Goal: Information Seeking & Learning: Find specific page/section

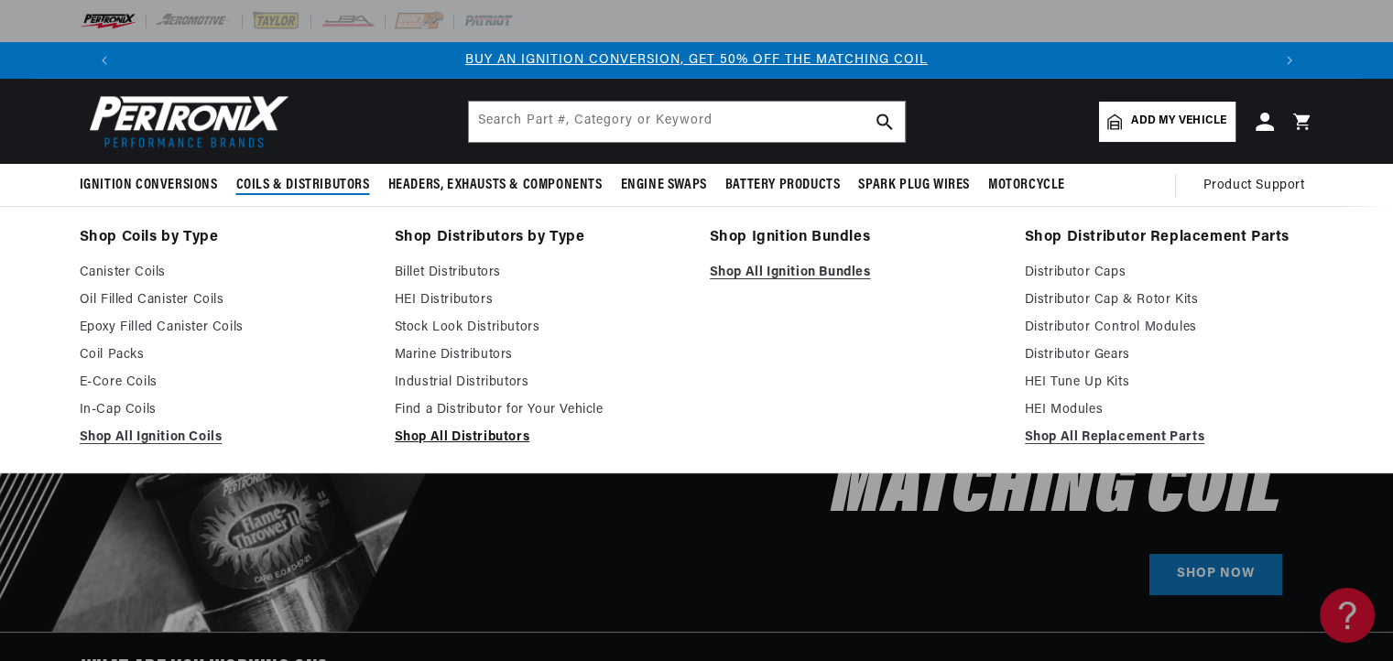
click at [436, 443] on link "Shop All Distributors" at bounding box center [539, 438] width 289 height 22
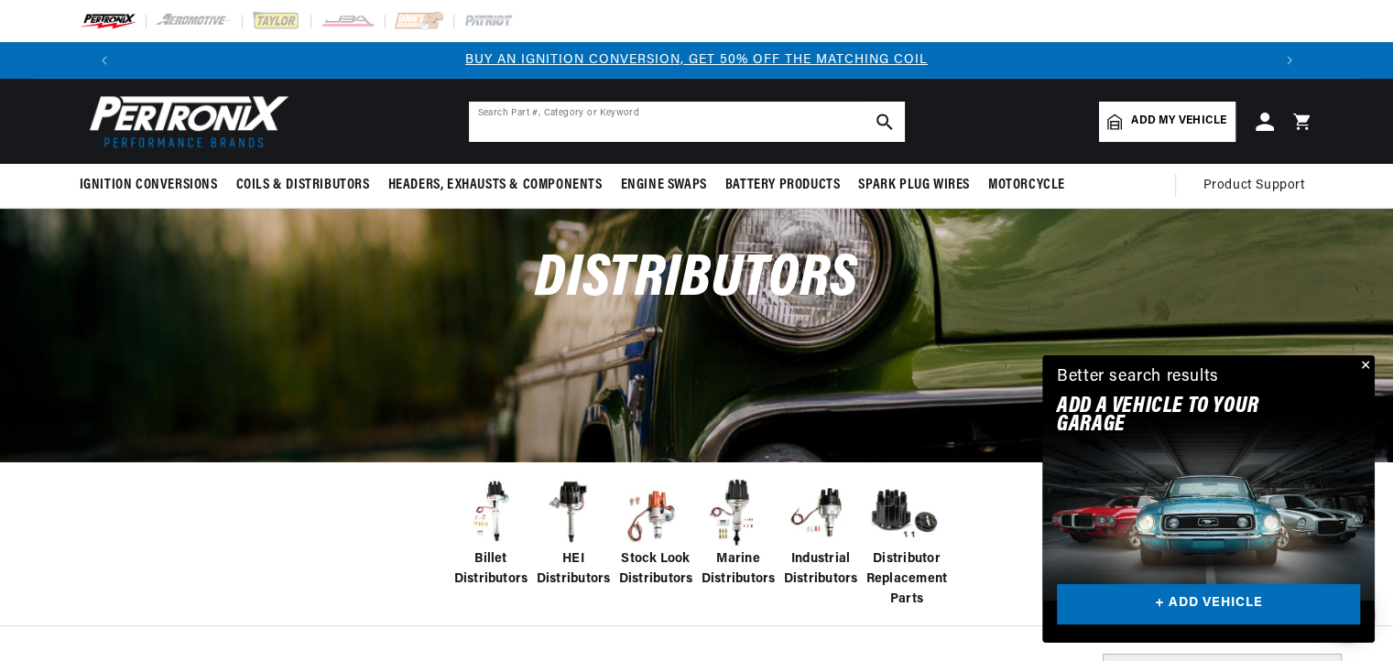
click at [637, 108] on input "text" at bounding box center [687, 122] width 436 height 40
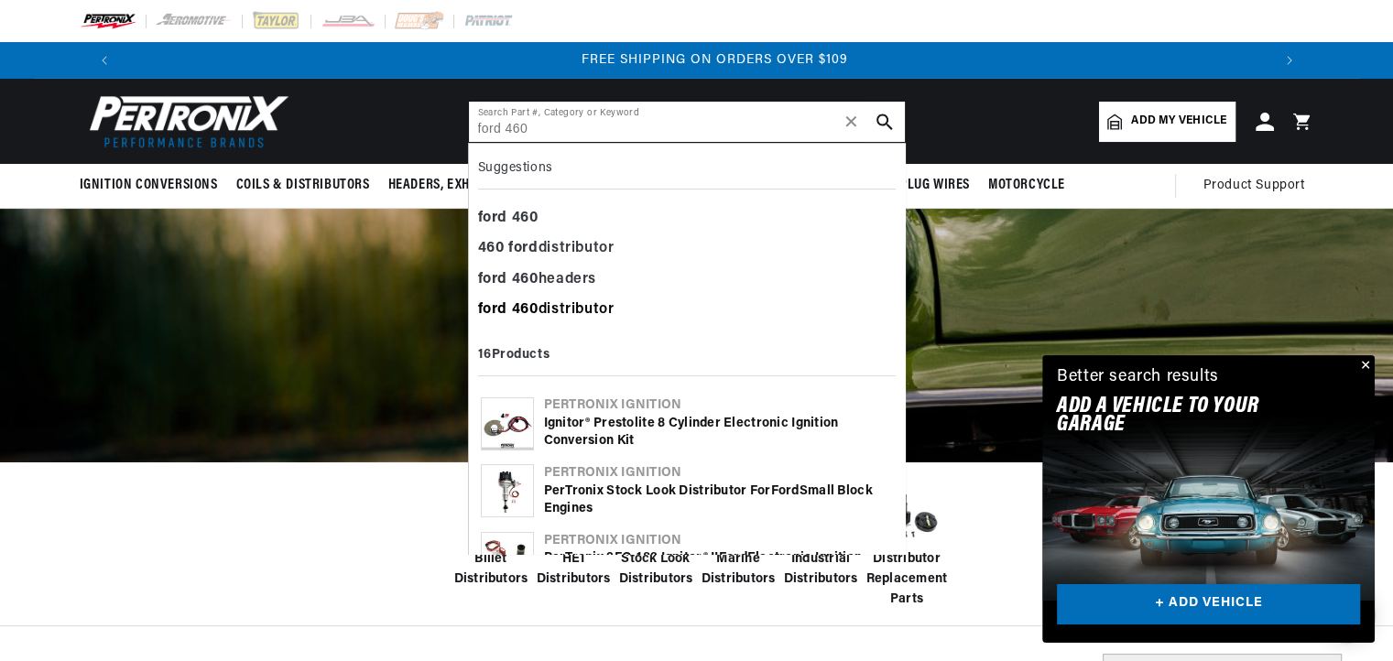
scroll to position [0, 2287]
type input "ford 460"
click at [559, 305] on div "ford 460 distributor" at bounding box center [687, 310] width 418 height 31
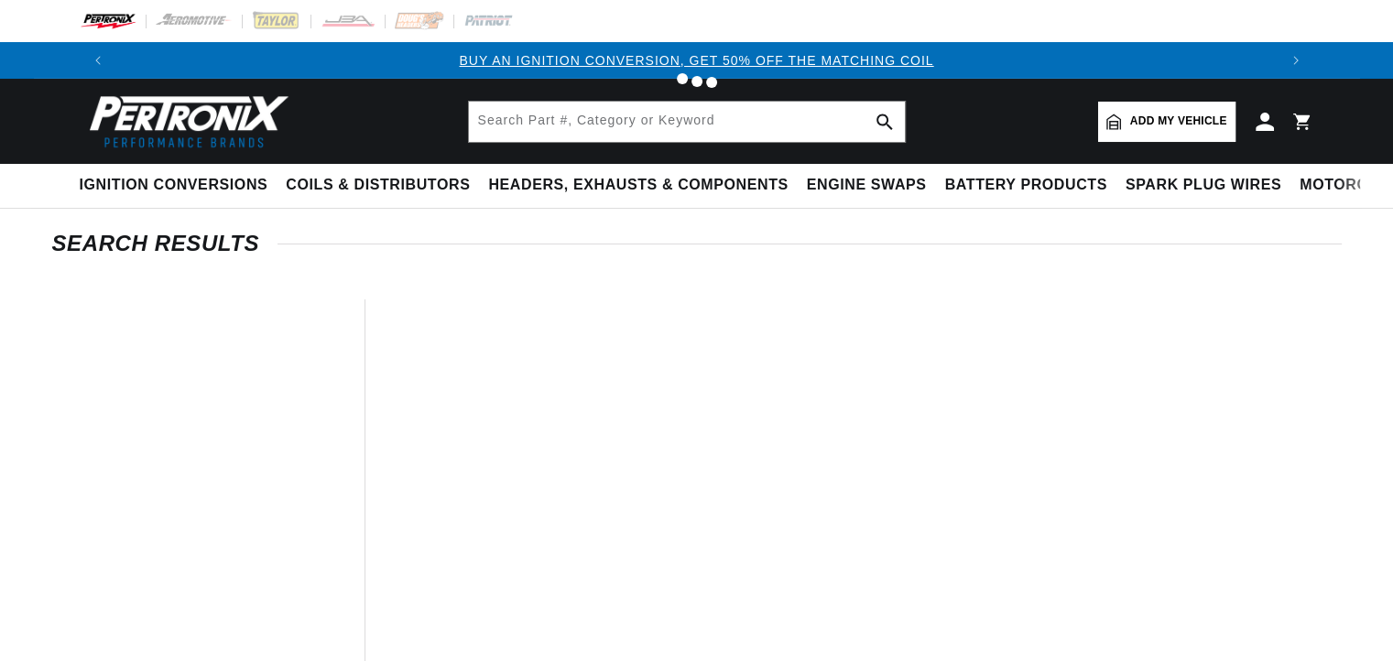
type input "ford 460 distributor"
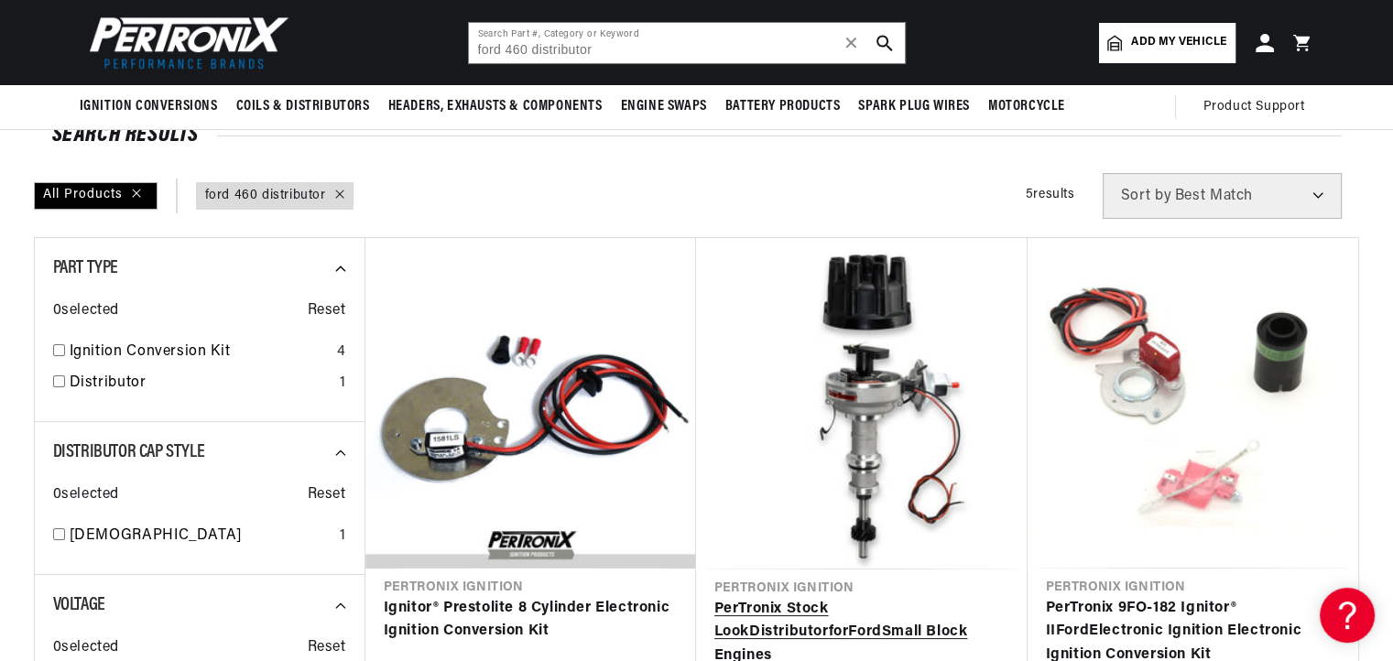
scroll to position [90, 0]
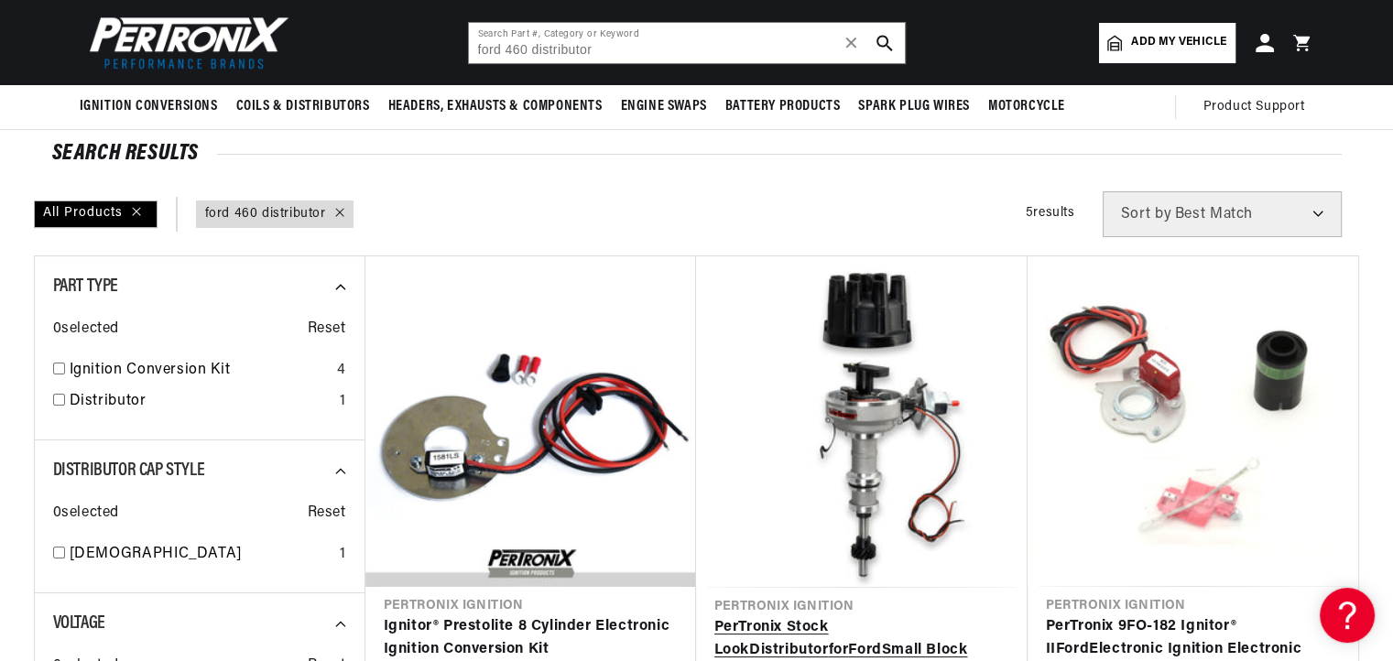
click at [898, 616] on link "PerTronix Stock Look Distributor for Ford Small Block Engines" at bounding box center [861, 651] width 295 height 71
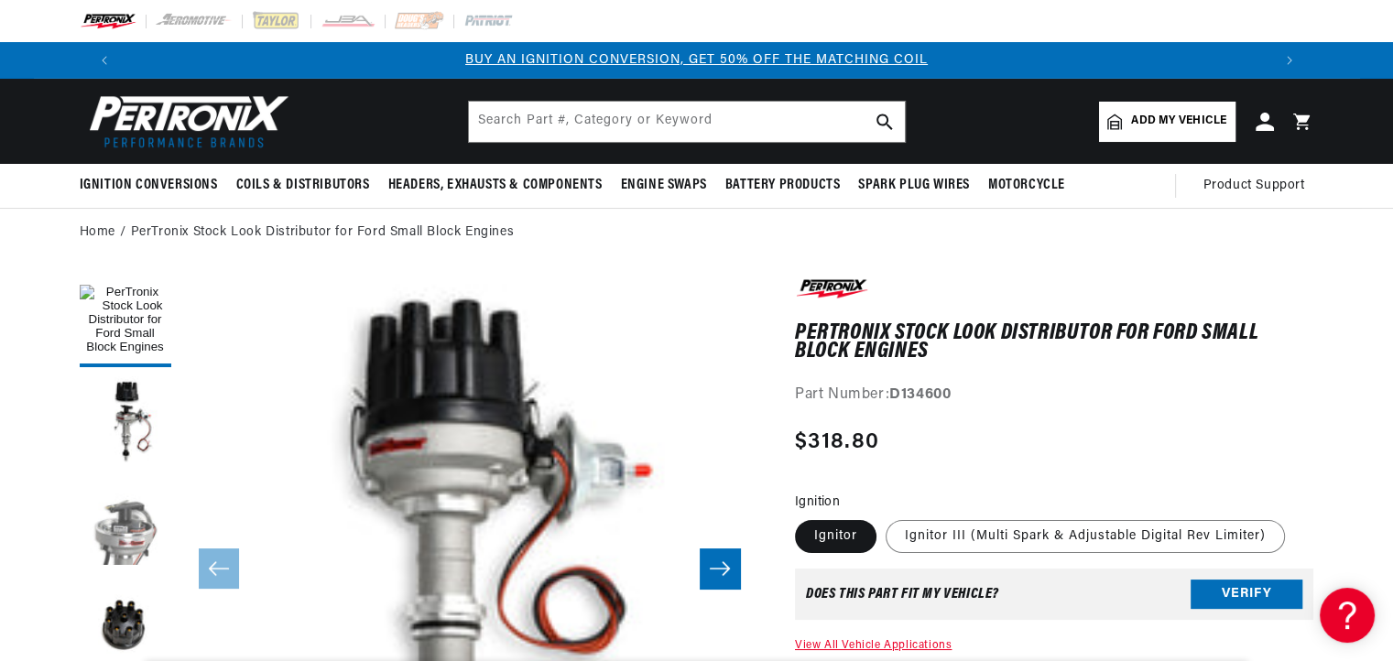
click at [123, 526] on button "Load image 3 in gallery view" at bounding box center [126, 523] width 92 height 92
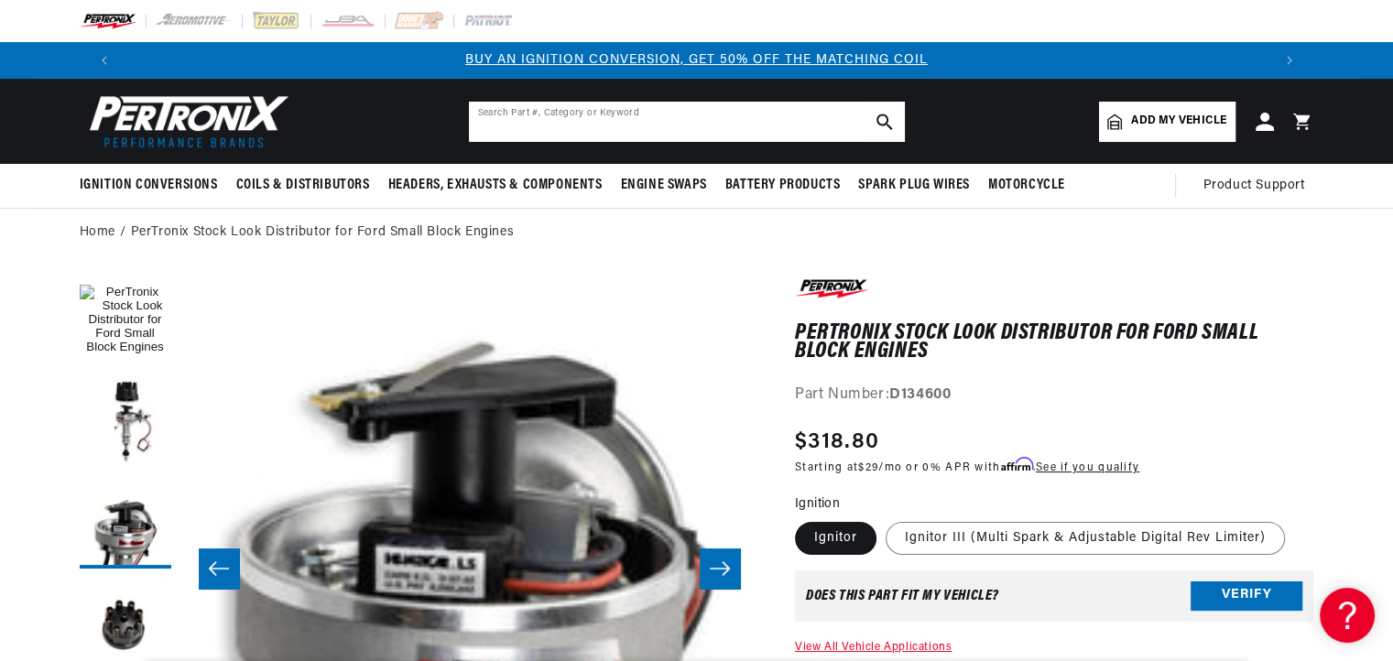
click at [605, 115] on input "text" at bounding box center [687, 122] width 436 height 40
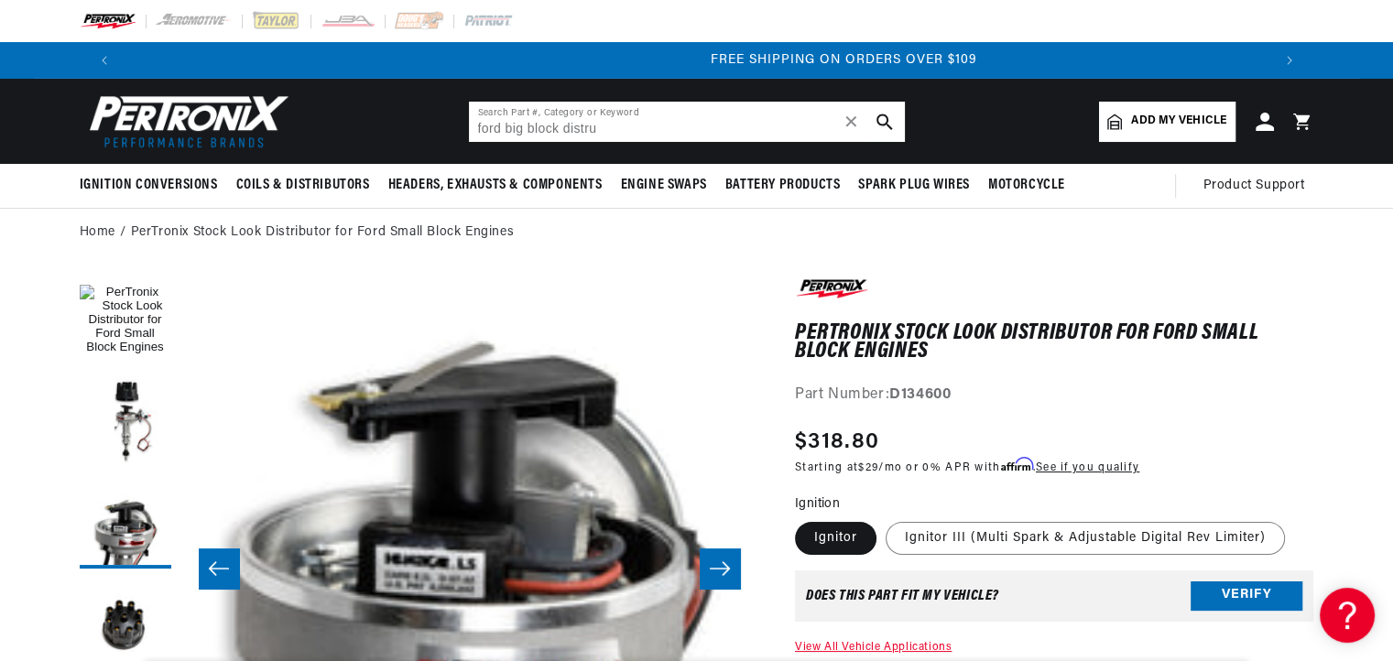
scroll to position [0, 2287]
type input "ford big block distributor"
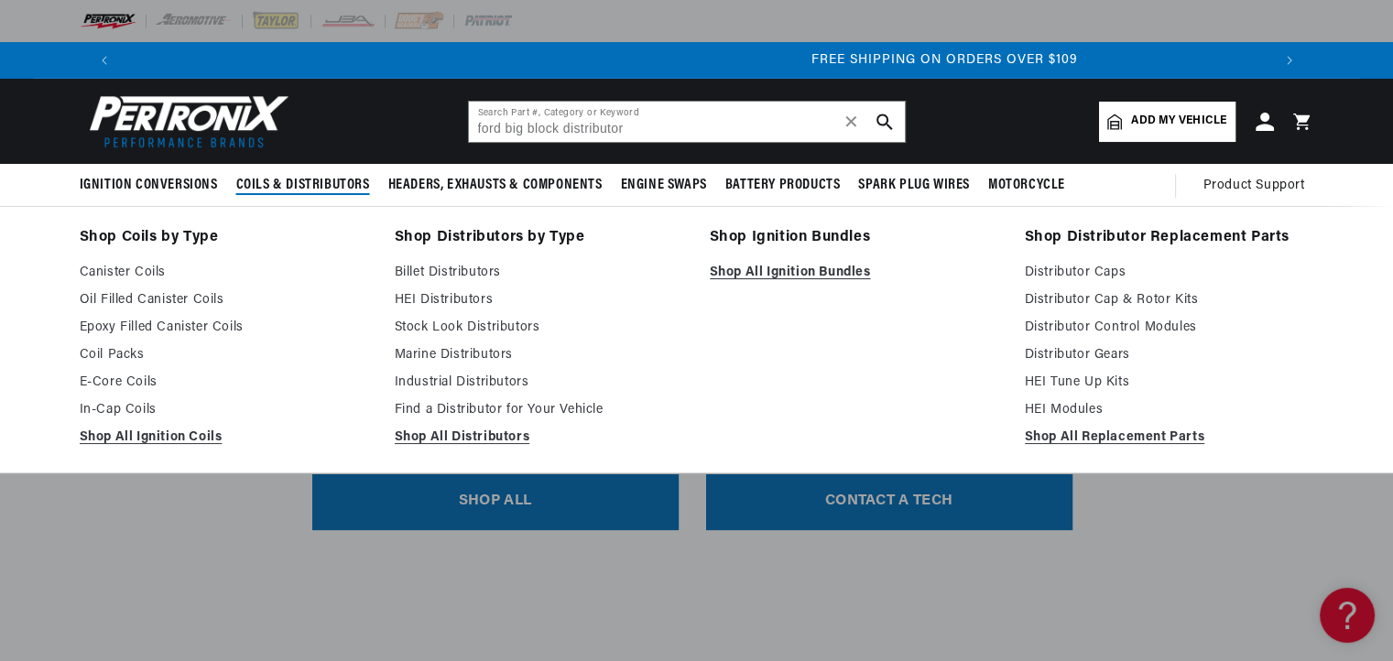
scroll to position [0, 2287]
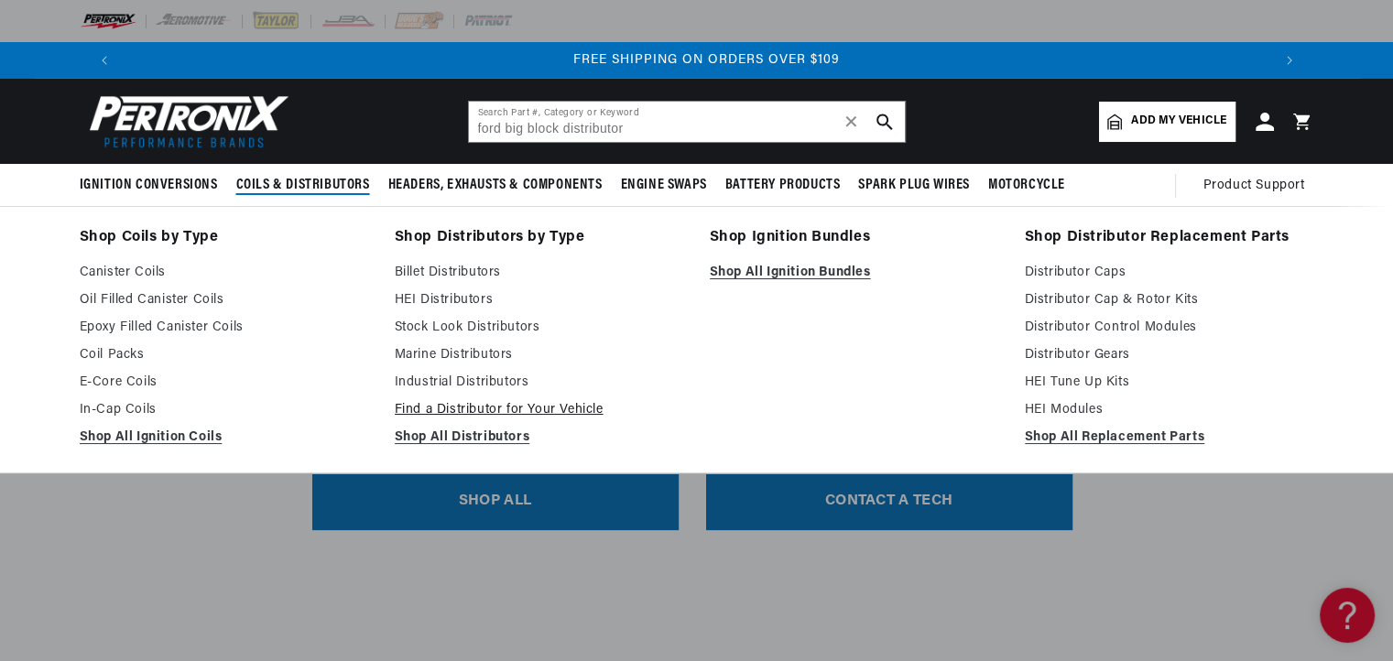
click at [498, 408] on link "Find a Distributor for Your Vehicle" at bounding box center [539, 410] width 289 height 22
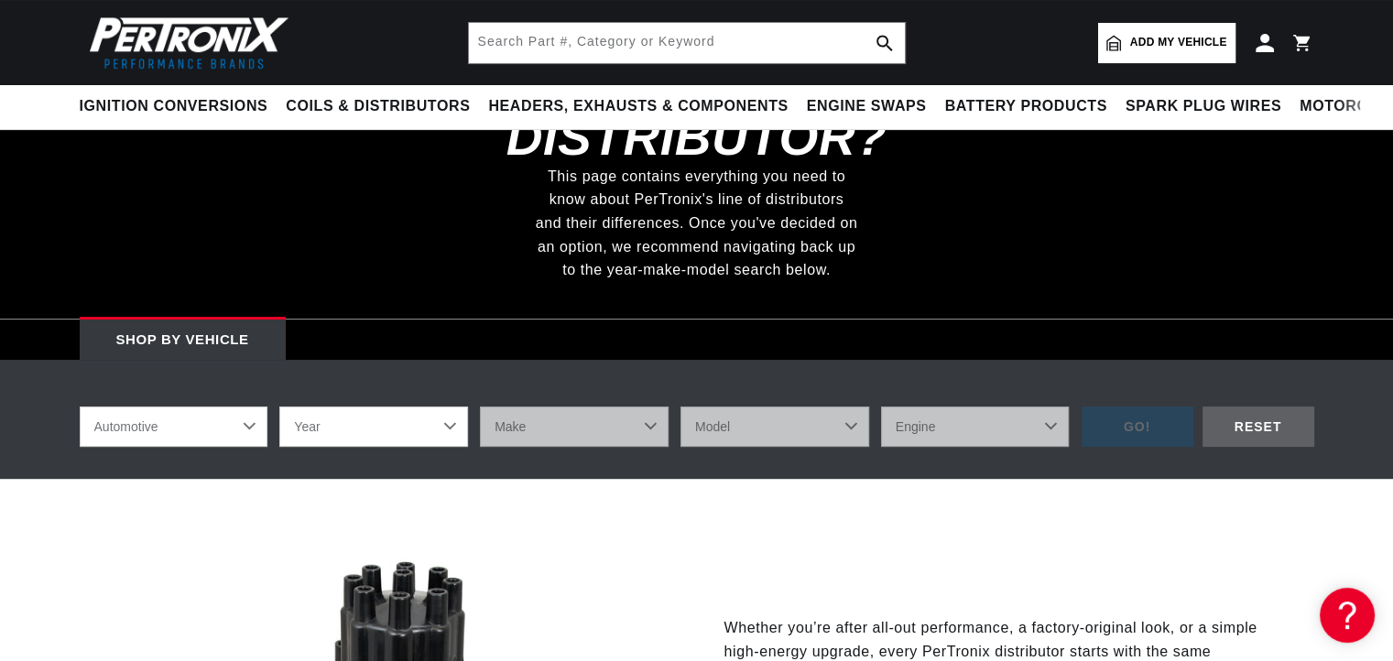
scroll to position [0, 1161]
click at [447, 407] on select "Year 2022 2021 2020 2019 2018 2017 2016 2015 2014 2013 2012 2011 2010 2009 2008…" at bounding box center [373, 427] width 189 height 40
select select "1974"
click at [279, 407] on select "Year 2022 2021 2020 2019 2018 2017 2016 2015 2014 2013 2012 2011 2010 2009 2008…" at bounding box center [373, 427] width 189 height 40
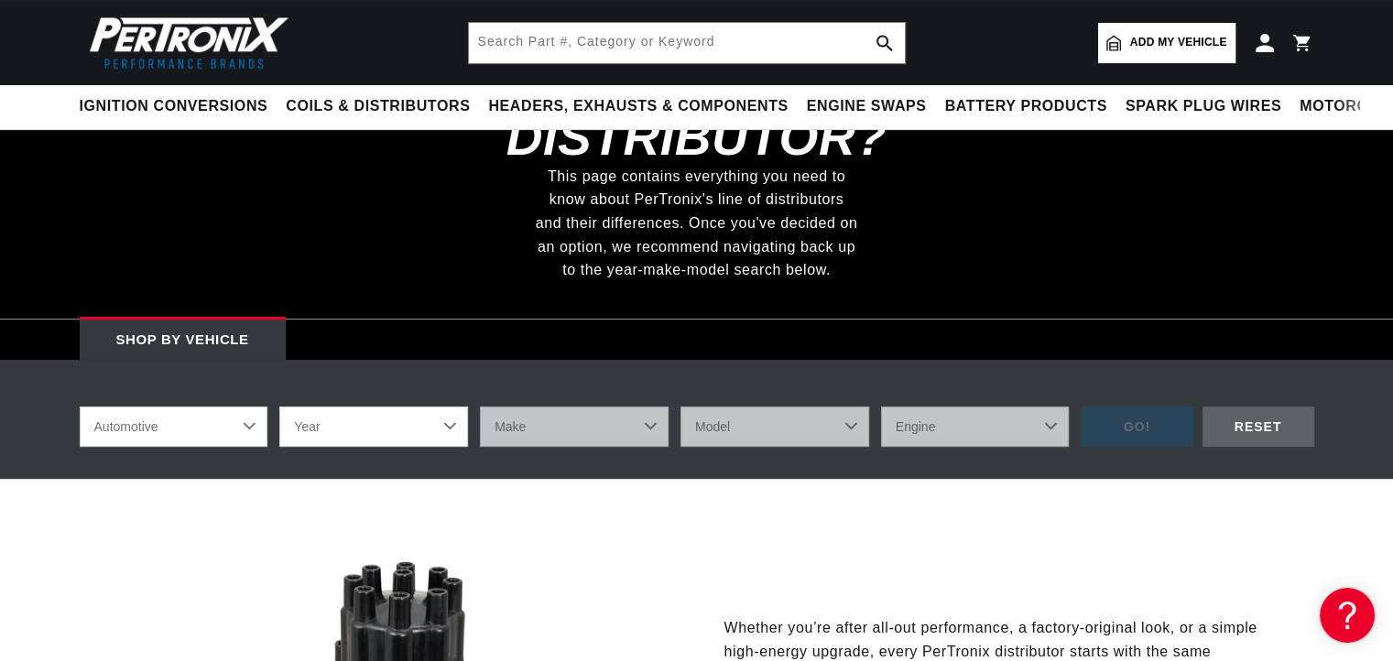
click at [454, 407] on select "Year 2022 2021 2020 2019 2018 2017 2016 2015 2014 2013 2012 2011 2010 2009 2008…" at bounding box center [373, 427] width 189 height 40
select select "1974"
click at [279, 407] on select "Year 2022 2021 2020 2019 2018 2017 2016 2015 2014 2013 2012 2011 2010 2009 2008…" at bounding box center [373, 427] width 189 height 40
click at [1249, 407] on div "RESET" at bounding box center [1259, 427] width 112 height 41
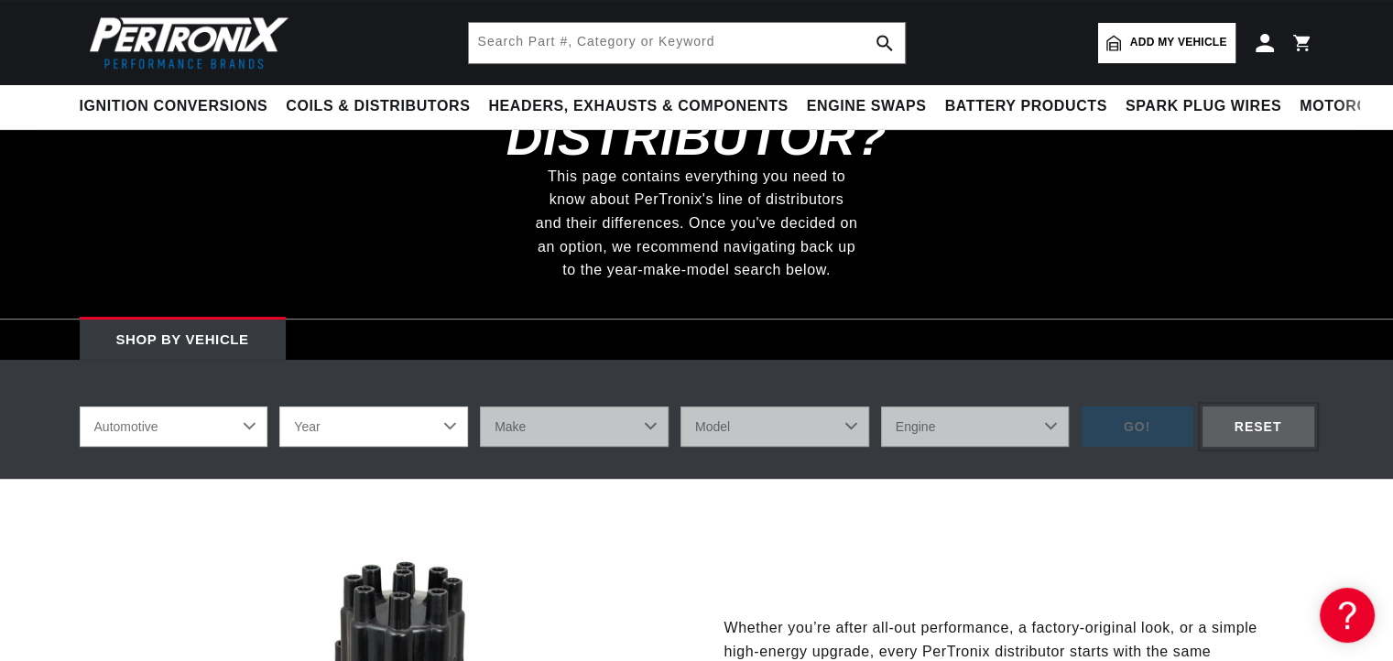
scroll to position [0, 1161]
click at [262, 407] on select "Automotive Agricultural Industrial Marine Motorcycle" at bounding box center [174, 427] width 189 height 40
click at [80, 407] on select "Automotive Agricultural Industrial Marine Motorcycle" at bounding box center [174, 427] width 189 height 40
click at [432, 407] on select "Year 2022 2021 2020 2019 2018 2017 2016 2015 2014 2013 2012 2011 2010 2009 2008…" at bounding box center [373, 427] width 189 height 40
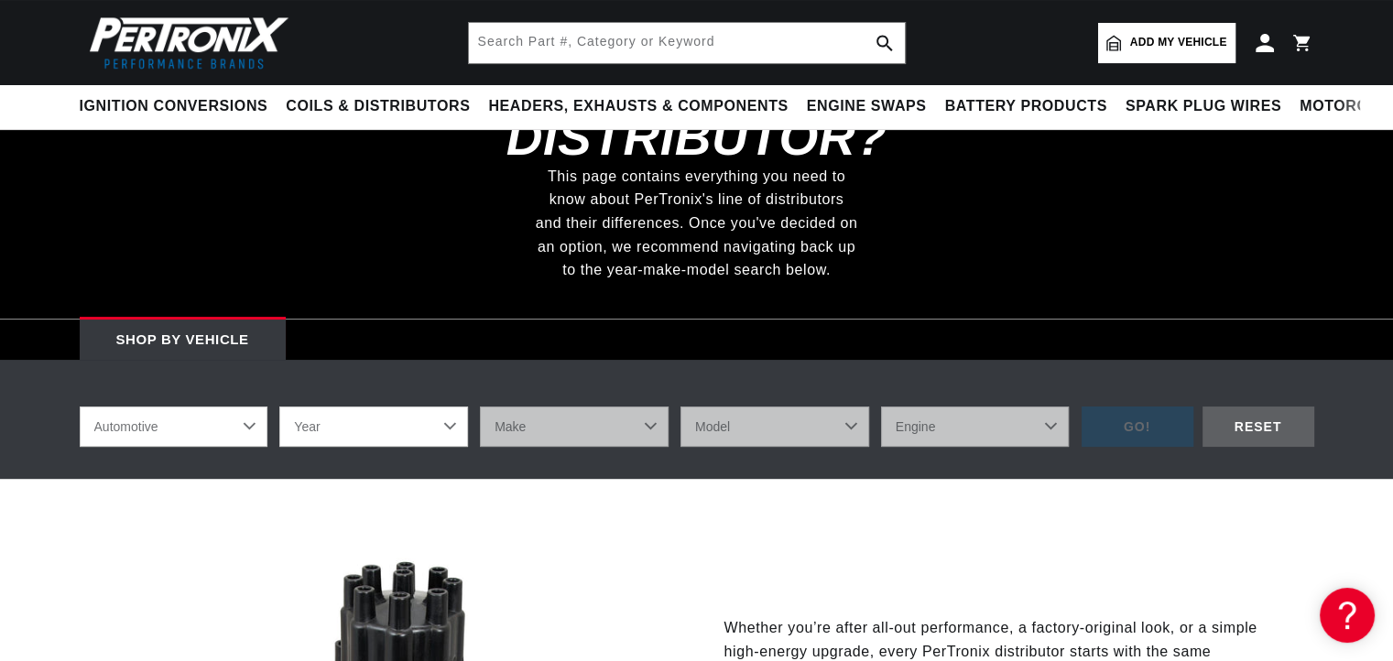
select select "1974"
click at [279, 407] on select "Year 2022 2021 2020 2019 2018 2017 2016 2015 2014 2013 2012 2011 2010 2009 2008…" at bounding box center [373, 427] width 189 height 40
select select "Year"
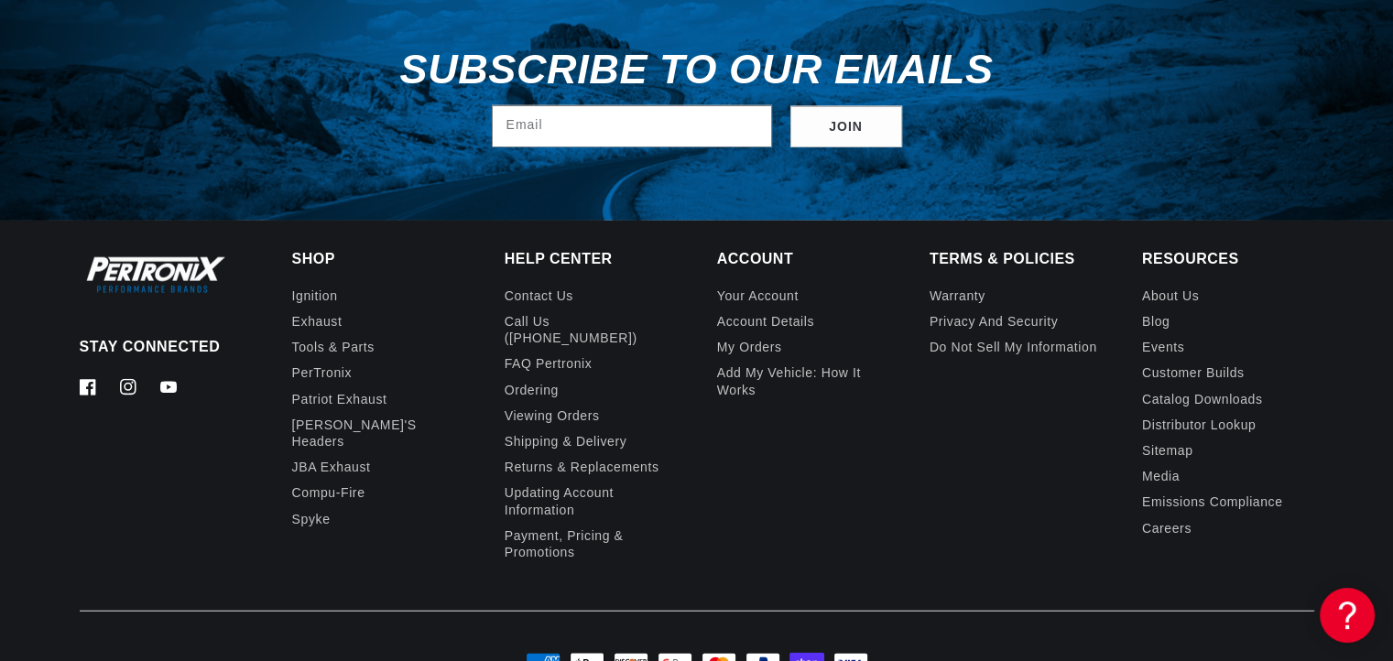
scroll to position [0, 0]
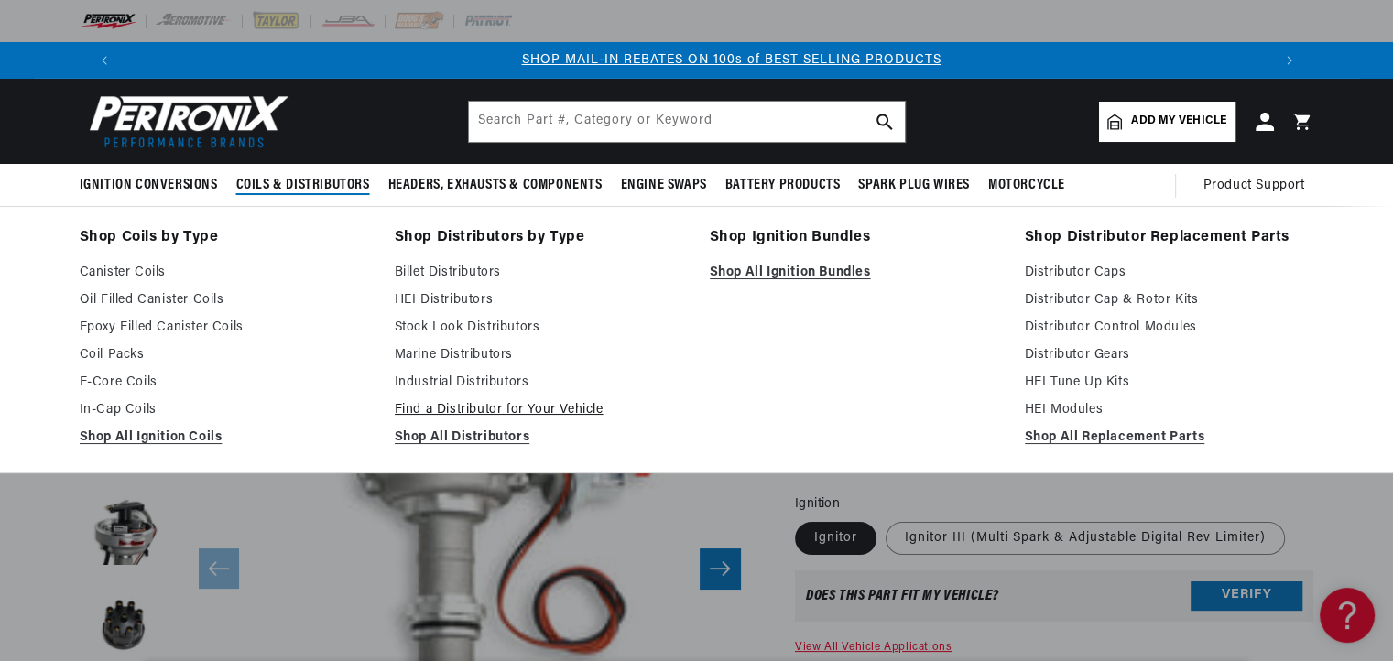
scroll to position [0, 1143]
click at [470, 400] on link "Find a Distributor for Your Vehicle" at bounding box center [539, 410] width 289 height 22
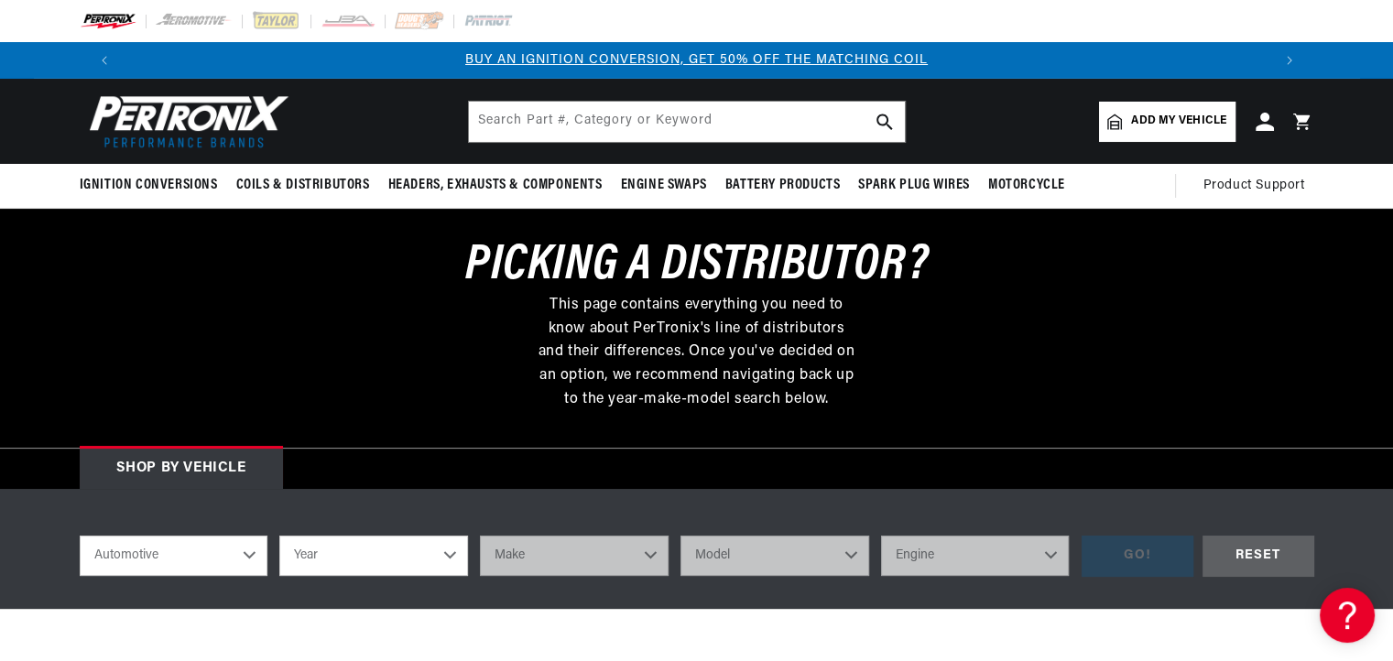
click at [450, 561] on select "Year [DATE] 2021 2020 2019 2018 2017 2016 2015 2014 2013 2012 2011 2010 2009 20…" at bounding box center [373, 556] width 189 height 40
select select "1974"
click at [279, 536] on select "Year [DATE] 2021 2020 2019 2018 2017 2016 2015 2014 2013 2012 2011 2010 2009 20…" at bounding box center [373, 556] width 189 height 40
select select "1974"
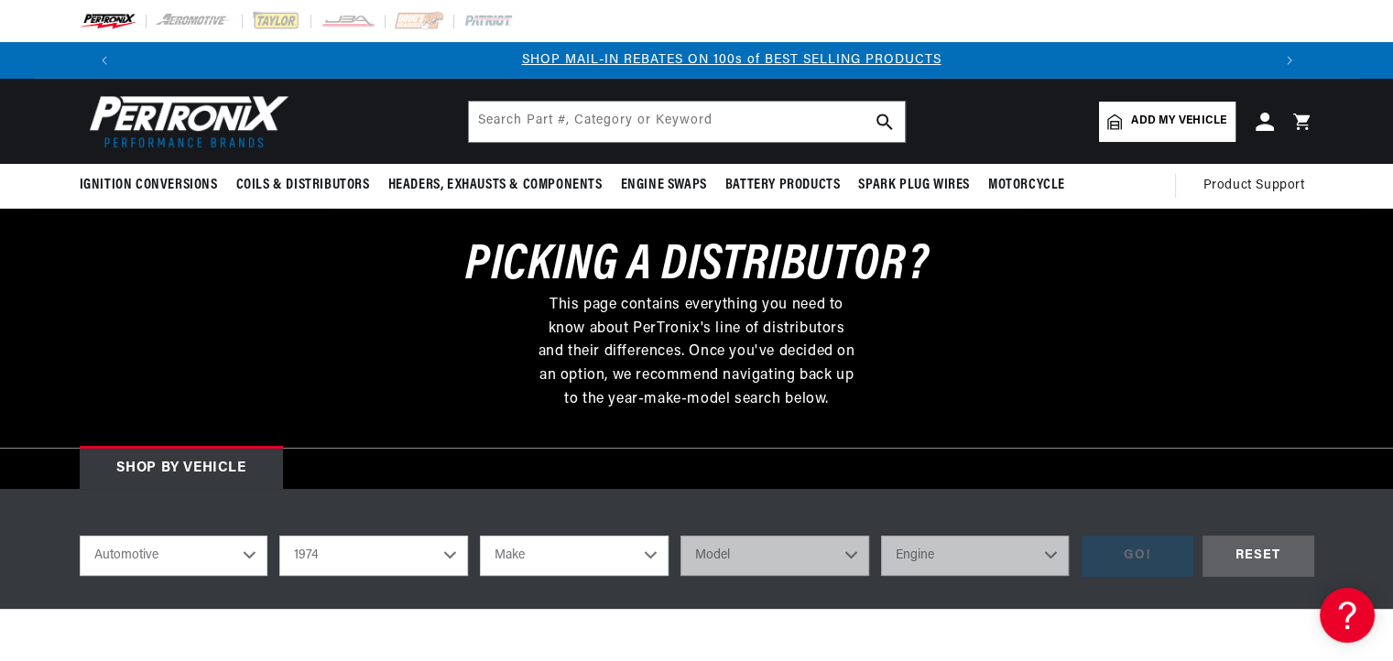
scroll to position [0, 1143]
click at [651, 558] on select "Make Alfa Romeo American Motors Aston Martin Audi Austin Avanti BMW Buick Cadil…" at bounding box center [574, 556] width 189 height 40
select select "Lincoln"
click at [480, 536] on select "Make Alfa Romeo American Motors Aston Martin Audi Austin Avanti BMW Buick Cadil…" at bounding box center [574, 556] width 189 height 40
select select "Lincoln"
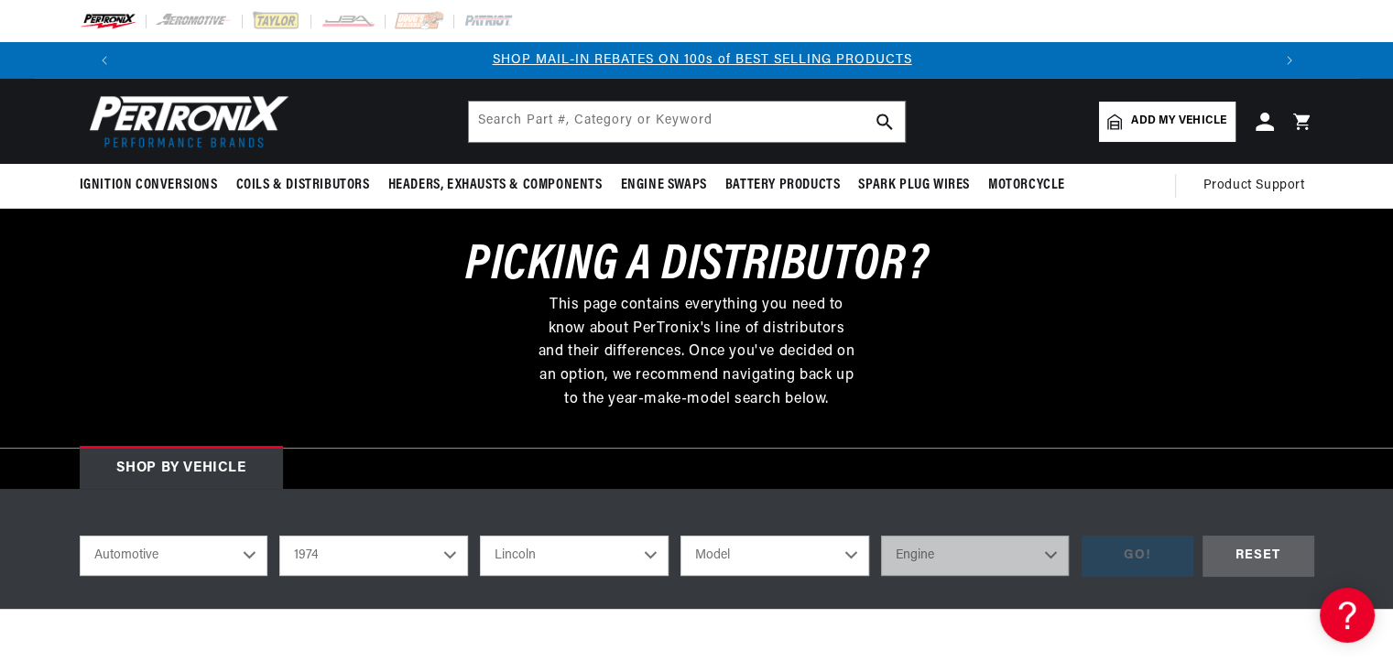
click at [809, 569] on select "Model Continental Mark IV" at bounding box center [775, 556] width 189 height 40
select select "Mark-IV"
click at [681, 536] on select "Model Continental Mark IV" at bounding box center [775, 556] width 189 height 40
select select "Mark-IV"
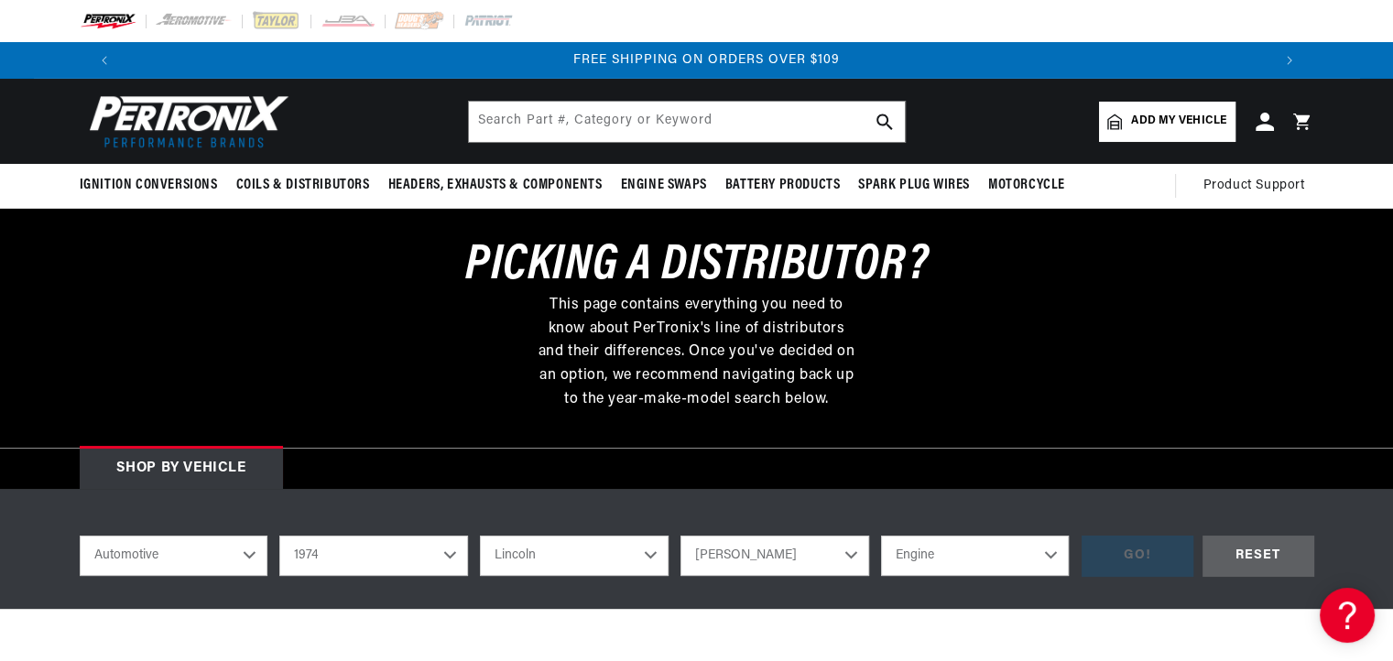
click at [985, 563] on select "Engine 7.5L" at bounding box center [975, 556] width 189 height 40
select select "7.5L"
click at [881, 536] on select "Engine 7.5L" at bounding box center [975, 556] width 189 height 40
select select "7.5L"
click at [1133, 558] on div "GO!" at bounding box center [1138, 556] width 112 height 41
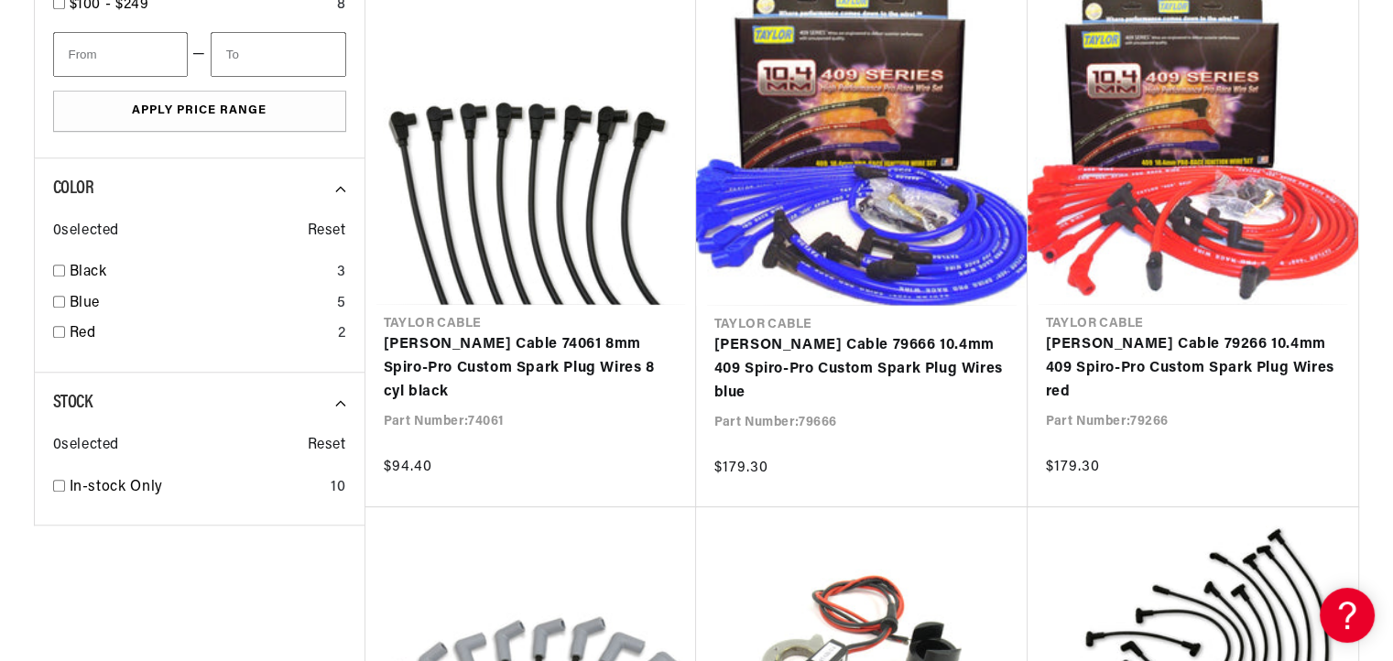
scroll to position [0, 1143]
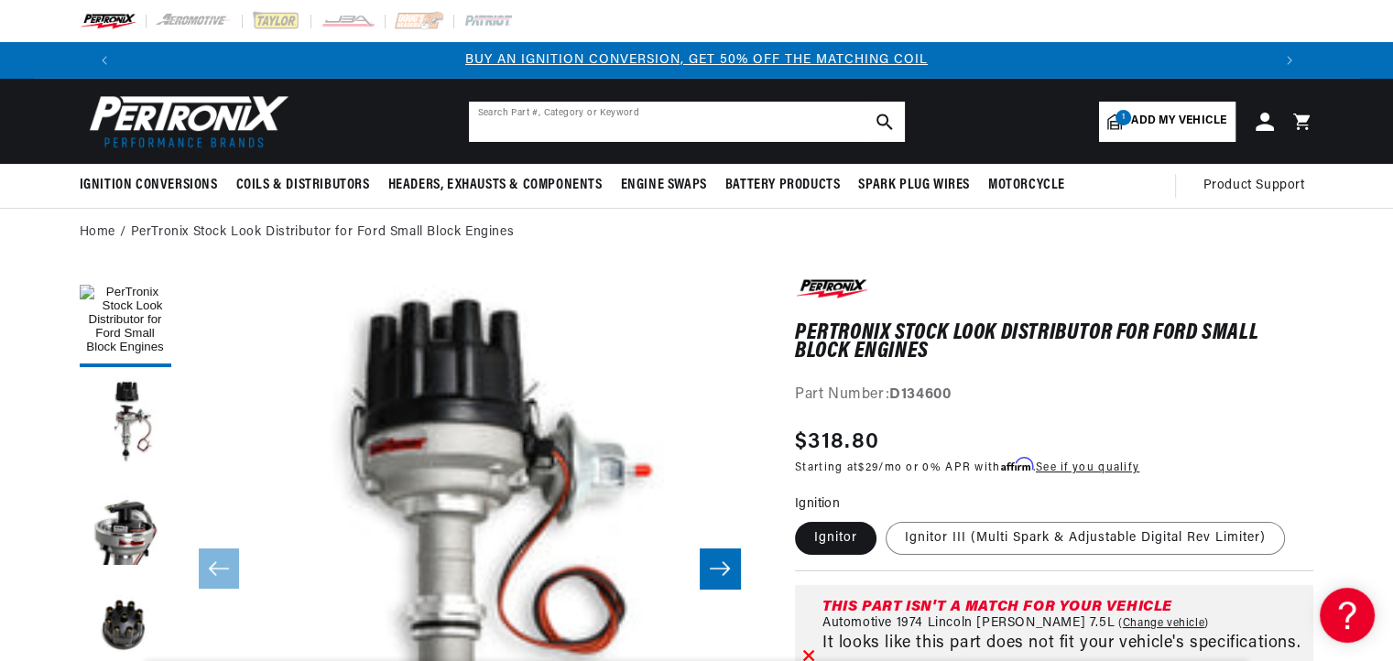
click at [670, 117] on input "text" at bounding box center [687, 122] width 436 height 40
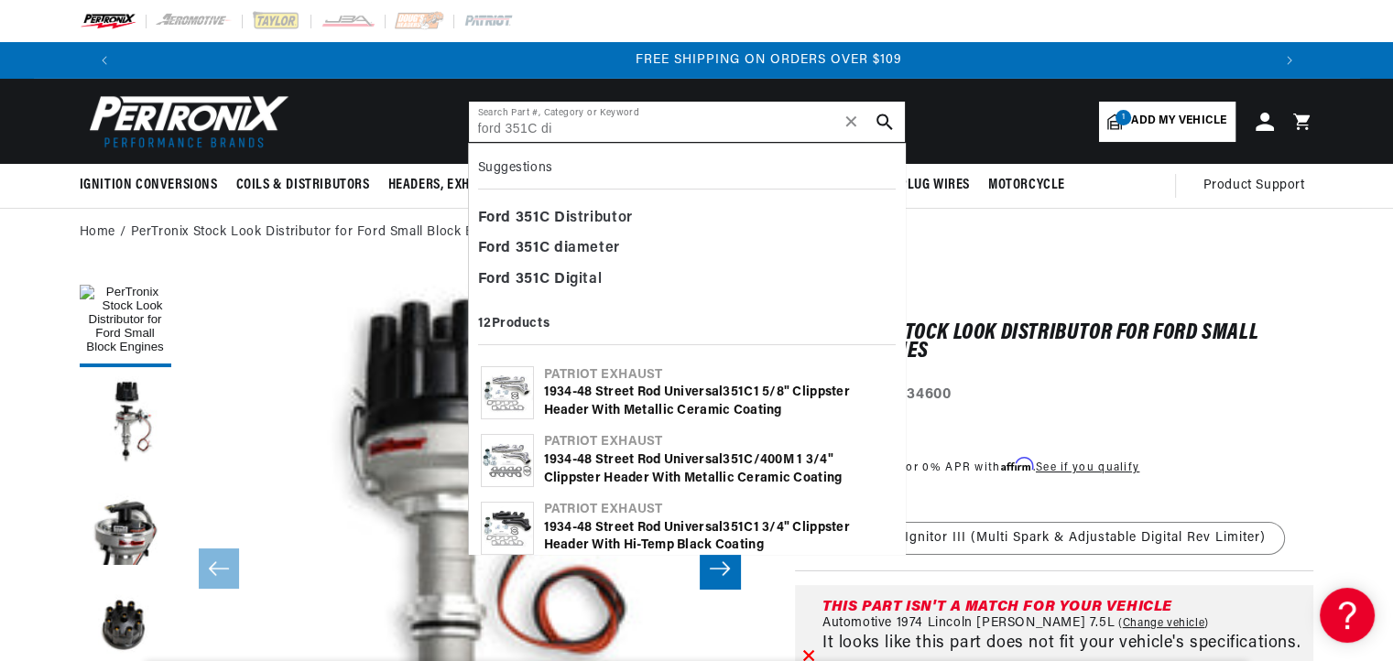
scroll to position [0, 2287]
type input "ford 351C di"
click at [564, 216] on b "Di" at bounding box center [562, 218] width 16 height 15
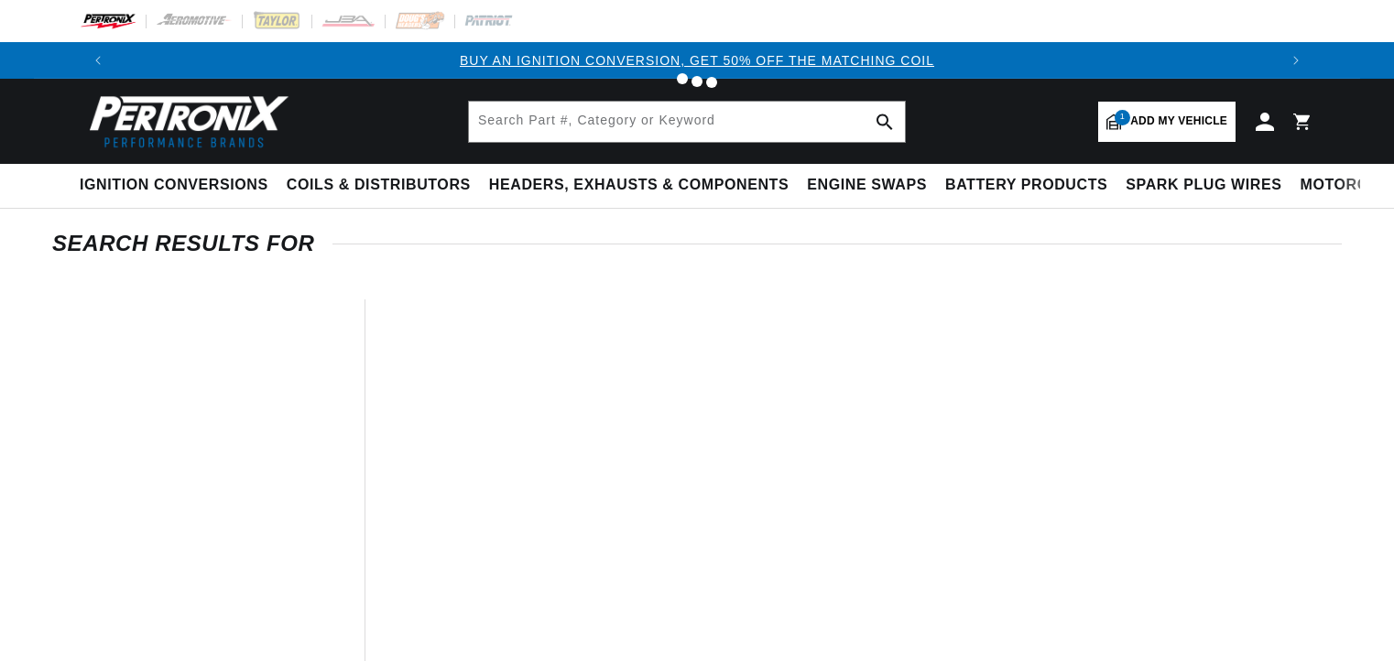
type input "Ford 351C Distributor"
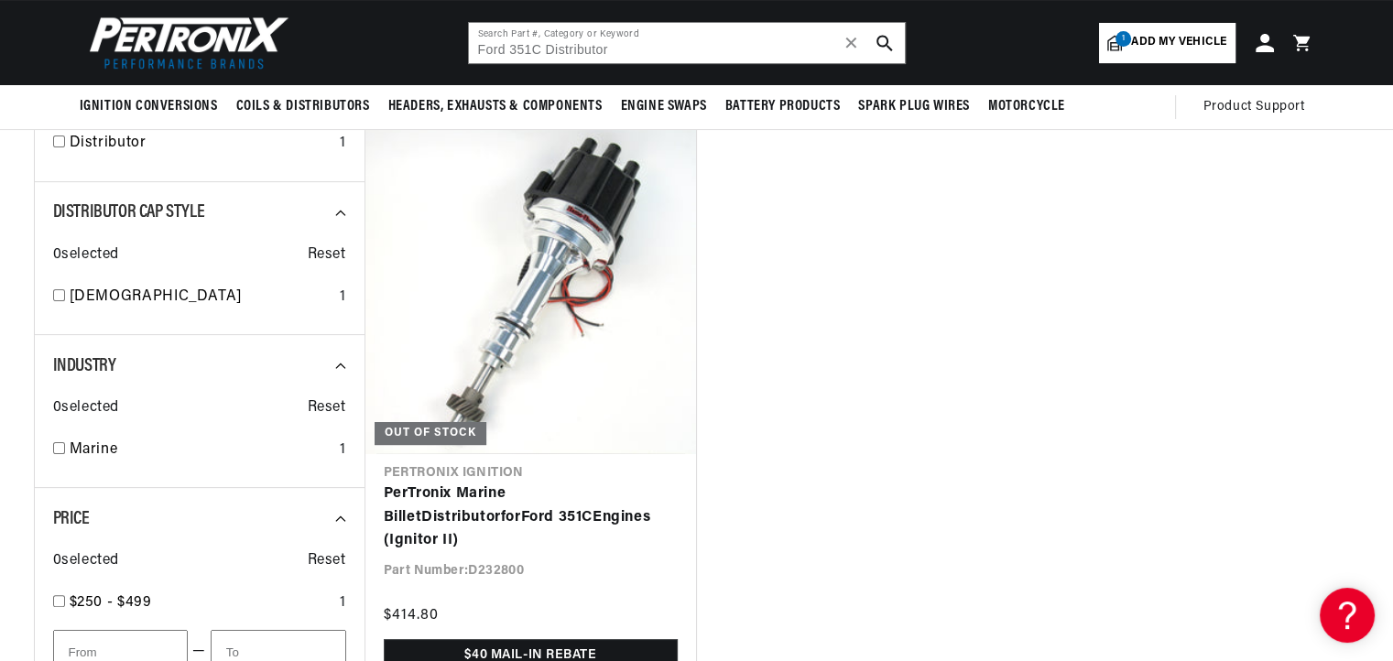
scroll to position [0, 2287]
